Goal: Register for event/course: Sign up to attend an event or enroll in a course

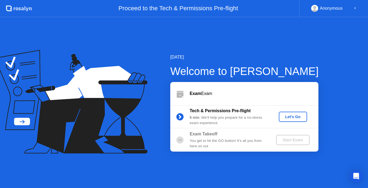
click at [295, 114] on div "Let's Go" at bounding box center [293, 116] width 24 height 4
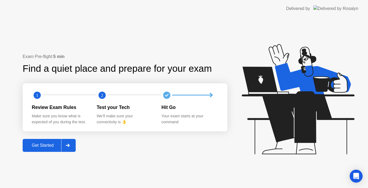
click at [52, 143] on div "Get Started" at bounding box center [42, 145] width 37 height 5
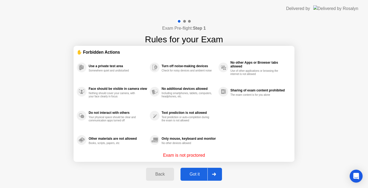
click at [200, 172] on div "Got it" at bounding box center [194, 173] width 25 height 5
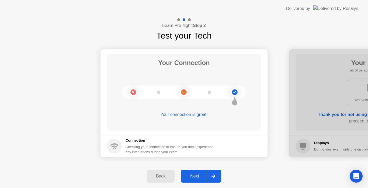
click at [200, 172] on button "Next" at bounding box center [201, 175] width 40 height 13
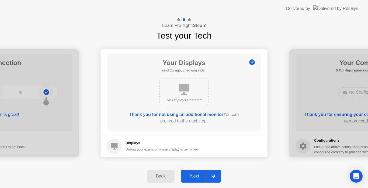
click at [200, 172] on button "Next" at bounding box center [201, 175] width 40 height 13
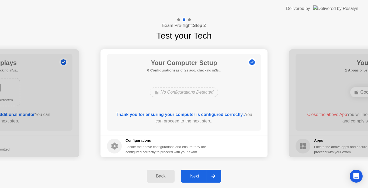
click at [200, 172] on button "Next" at bounding box center [201, 175] width 40 height 13
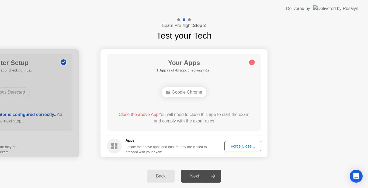
click at [237, 149] on button "Force Close..." at bounding box center [242, 146] width 37 height 10
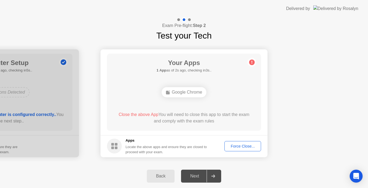
click at [237, 146] on div "Force Close..." at bounding box center [242, 146] width 33 height 4
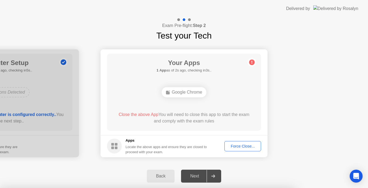
click at [237, 187] on div at bounding box center [184, 188] width 368 height 0
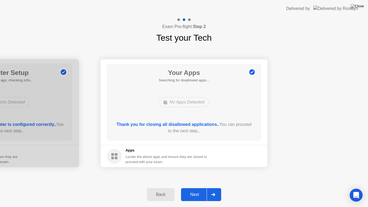
click at [197, 187] on div "Next" at bounding box center [194, 194] width 24 height 5
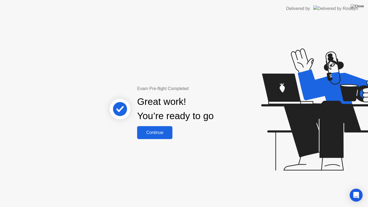
click at [153, 130] on div "Continue" at bounding box center [155, 132] width 32 height 5
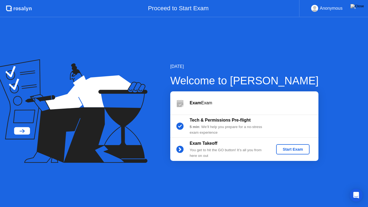
click at [290, 149] on div "Start Exam" at bounding box center [292, 149] width 29 height 4
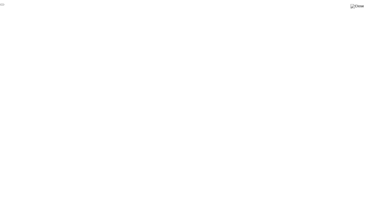
click div "End Proctoring Session"
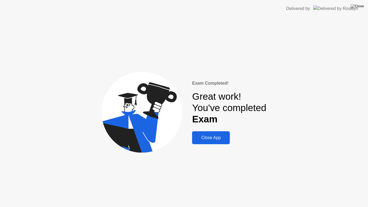
click at [228, 138] on button "Close App" at bounding box center [211, 137] width 38 height 13
